Goal: Find specific page/section: Find specific page/section

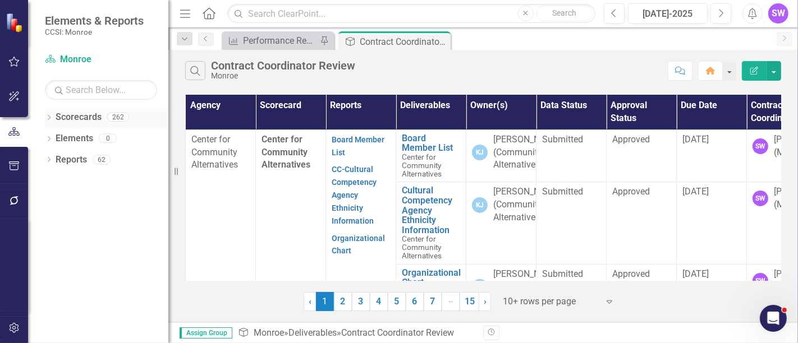
click at [46, 117] on icon "Dropdown" at bounding box center [49, 119] width 8 height 6
click at [49, 162] on icon "Dropdown" at bounding box center [49, 161] width 8 height 6
click at [53, 136] on icon "Dropdown" at bounding box center [54, 138] width 8 height 7
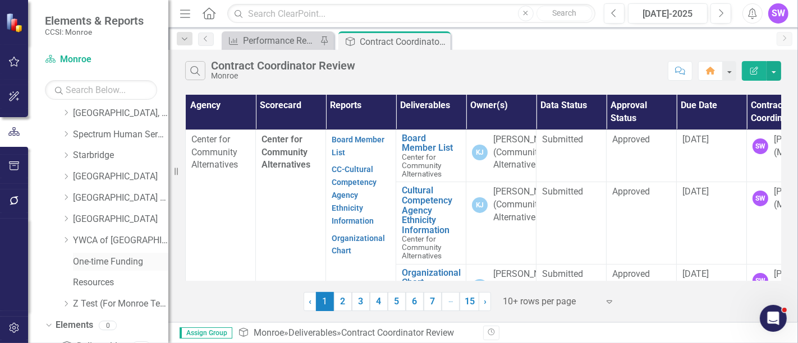
scroll to position [720, 0]
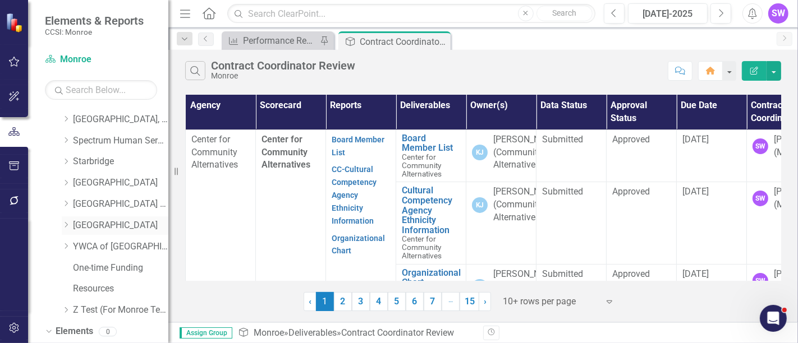
click at [70, 222] on icon "Dropdown" at bounding box center [66, 225] width 8 height 7
click at [101, 227] on link "[GEOGRAPHIC_DATA]" at bounding box center [120, 225] width 95 height 13
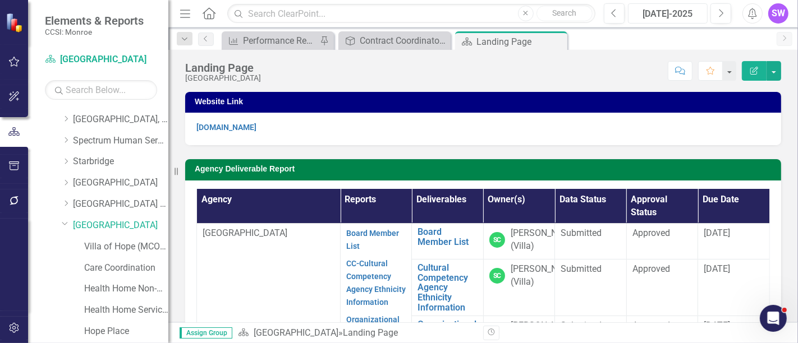
click at [678, 10] on div "[DATE]-2025" at bounding box center [668, 13] width 72 height 13
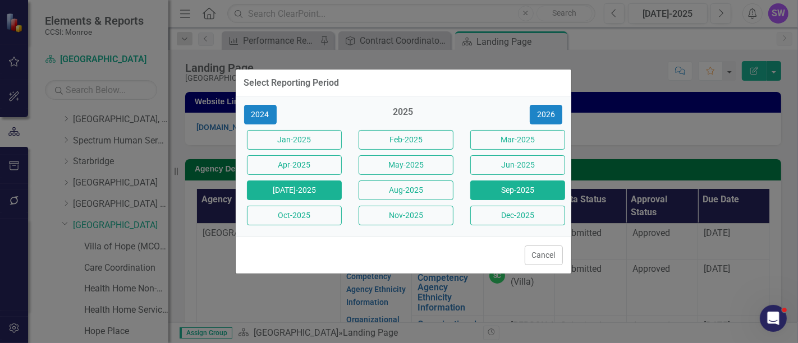
click at [527, 186] on button "Sep-2025" at bounding box center [517, 191] width 95 height 20
